Goal: Information Seeking & Learning: Learn about a topic

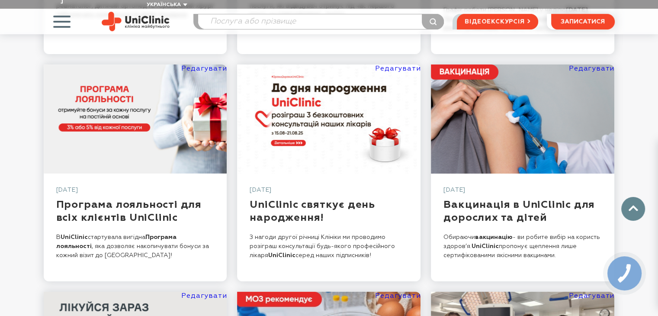
click at [16, 179] on div "Новини та публікації Редагувати [DATE] Досвідчені та професійні, нові фахівці в…" at bounding box center [329, 282] width 658 height 1003
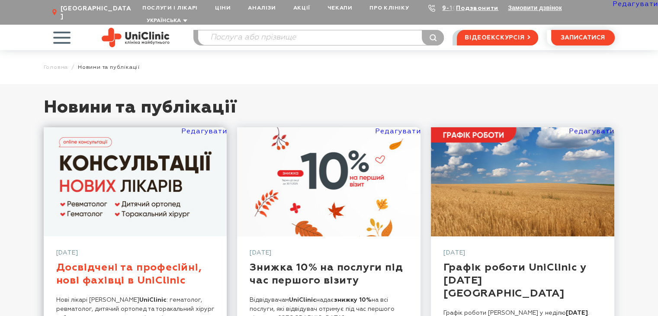
click at [135, 263] on link "Досвідчені та професійні, нові фахівці в UniClinic" at bounding box center [129, 273] width 146 height 23
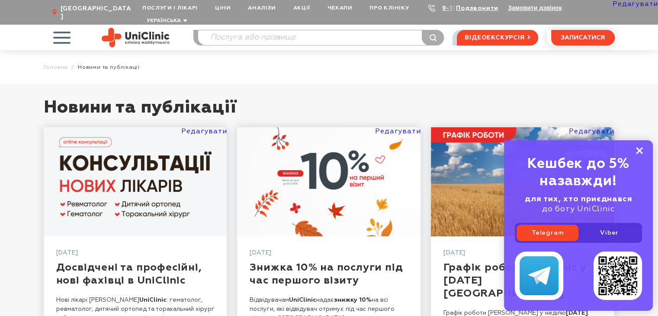
click at [637, 152] on icon at bounding box center [639, 150] width 7 height 7
